Goal: Information Seeking & Learning: Learn about a topic

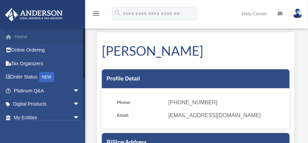
click at [19, 35] on link "Home" at bounding box center [47, 37] width 85 height 14
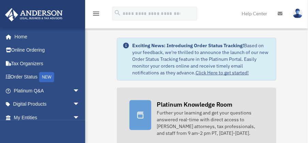
click at [163, 110] on div "Further your learning and get your questions answered real-time with direct acc…" at bounding box center [209, 123] width 106 height 27
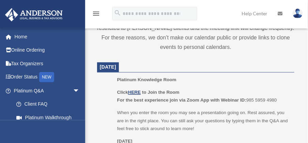
scroll to position [313, 0]
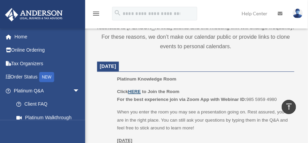
click at [135, 91] on u "HERE" at bounding box center [134, 91] width 13 height 5
